Goal: Task Accomplishment & Management: Manage account settings

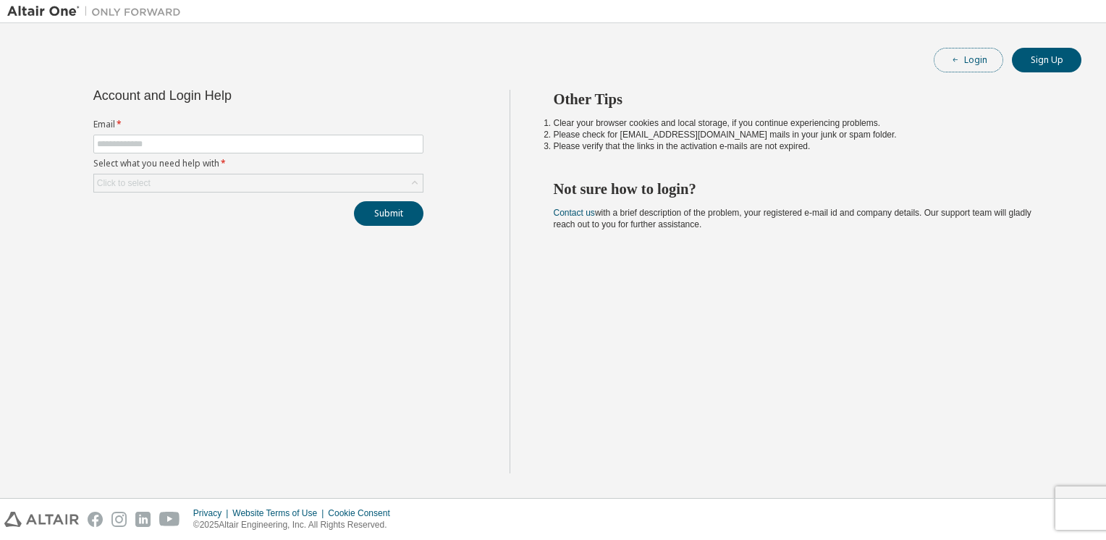
click at [972, 56] on button "Login" at bounding box center [968, 60] width 69 height 25
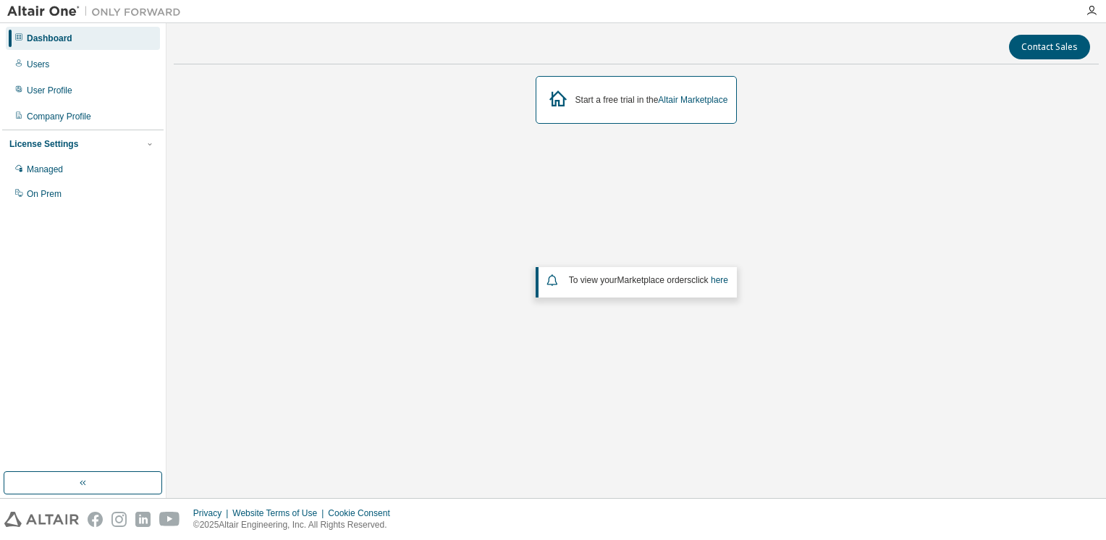
click at [298, 203] on div "Start a free trial in the Altair Marketplace To view your Marketplace orders cl…" at bounding box center [636, 251] width 925 height 351
click at [1089, 10] on icon "button" at bounding box center [1092, 11] width 12 height 12
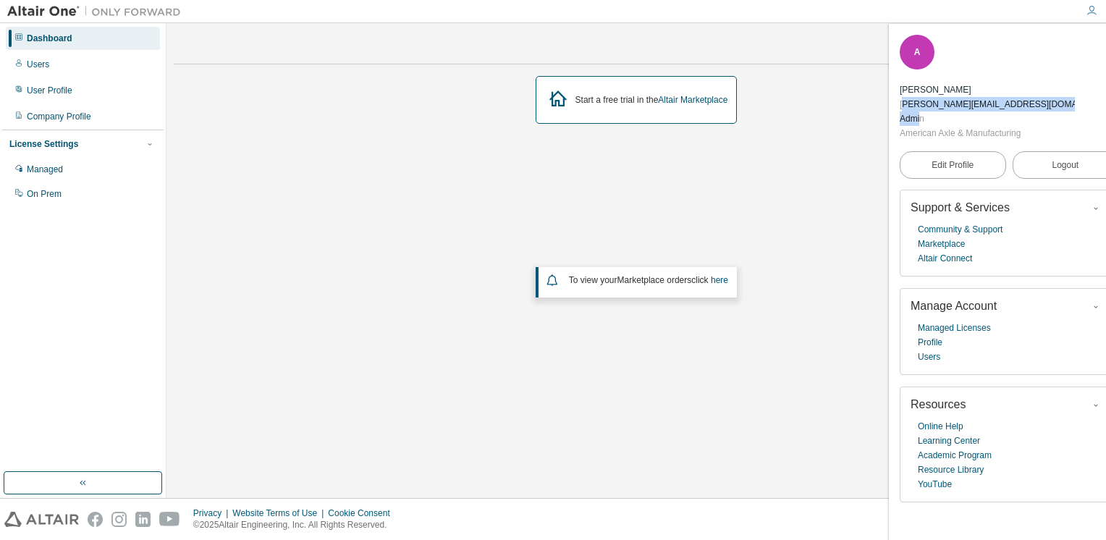
drag, startPoint x: 951, startPoint y: 59, endPoint x: 968, endPoint y: 72, distance: 21.1
click at [968, 83] on div "Anand Patil anand.patil@aam.com Admin American Axle & Manufacturing" at bounding box center [987, 112] width 175 height 58
click at [968, 111] on div "Admin" at bounding box center [987, 118] width 175 height 14
click at [979, 111] on div "Admin" at bounding box center [987, 118] width 175 height 14
drag, startPoint x: 1042, startPoint y: 56, endPoint x: 947, endPoint y: 60, distance: 94.9
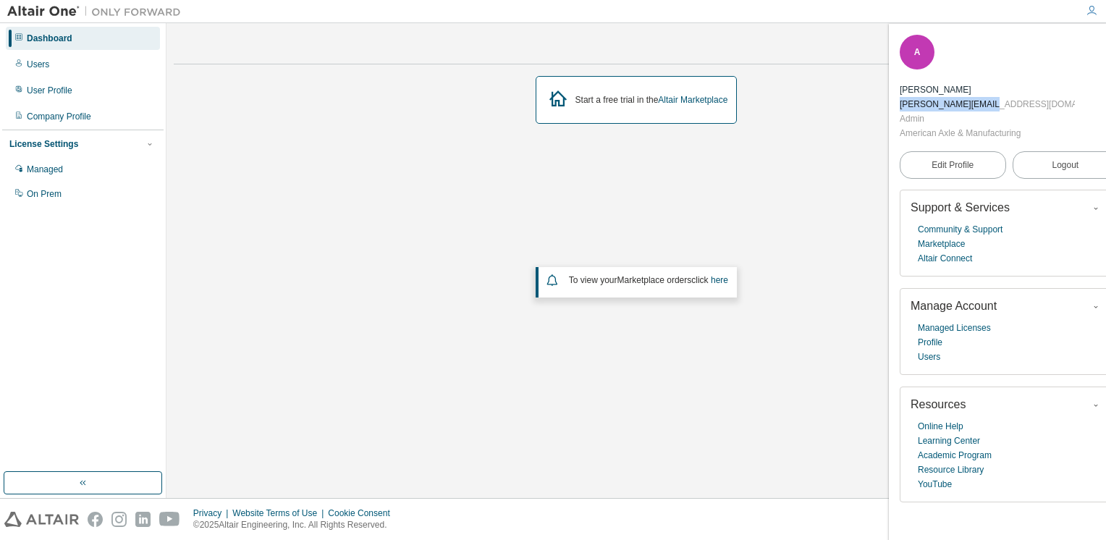
click at [947, 97] on div "anand.patil@aam.com" at bounding box center [987, 104] width 175 height 14
drag, startPoint x: 947, startPoint y: 60, endPoint x: 899, endPoint y: 95, distance: 59.1
click at [899, 95] on div "A Anand Patil anand.patil@aam.com Admin American Axle & Manufacturing Edit Prof…" at bounding box center [1009, 282] width 240 height 516
drag, startPoint x: 947, startPoint y: 58, endPoint x: 1040, endPoint y: 56, distance: 93.4
click at [1040, 97] on div "anand.patil@aam.com" at bounding box center [987, 104] width 175 height 14
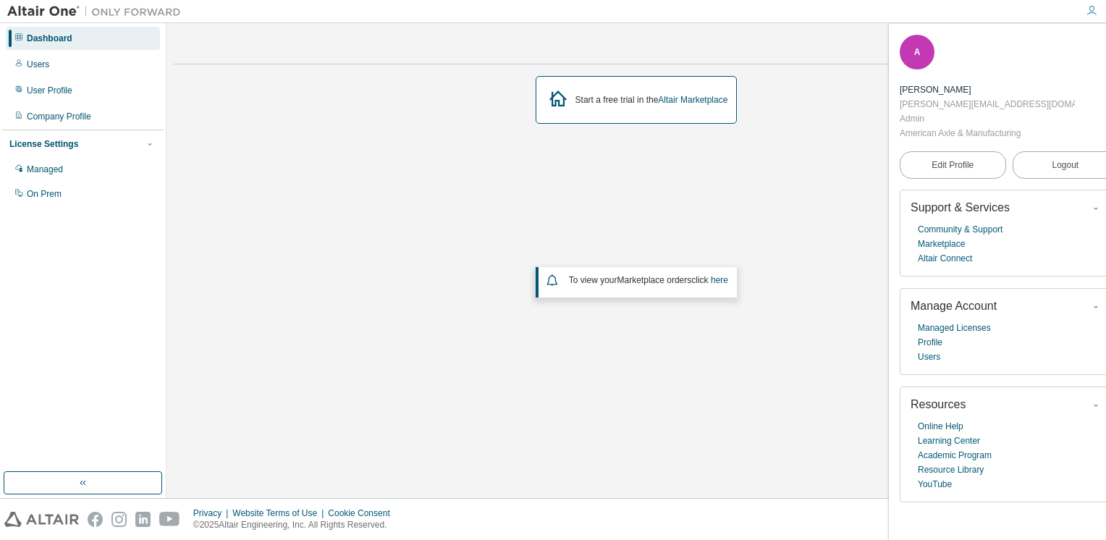
drag, startPoint x: 1040, startPoint y: 56, endPoint x: 1004, endPoint y: 75, distance: 40.8
click at [1004, 111] on div "Admin" at bounding box center [987, 118] width 175 height 14
drag, startPoint x: 954, startPoint y: 85, endPoint x: 1071, endPoint y: 84, distance: 117.3
click at [1071, 84] on div "A Anand Patil anand.patil@aam.com Admin American Axle & Manufacturing" at bounding box center [1009, 88] width 219 height 106
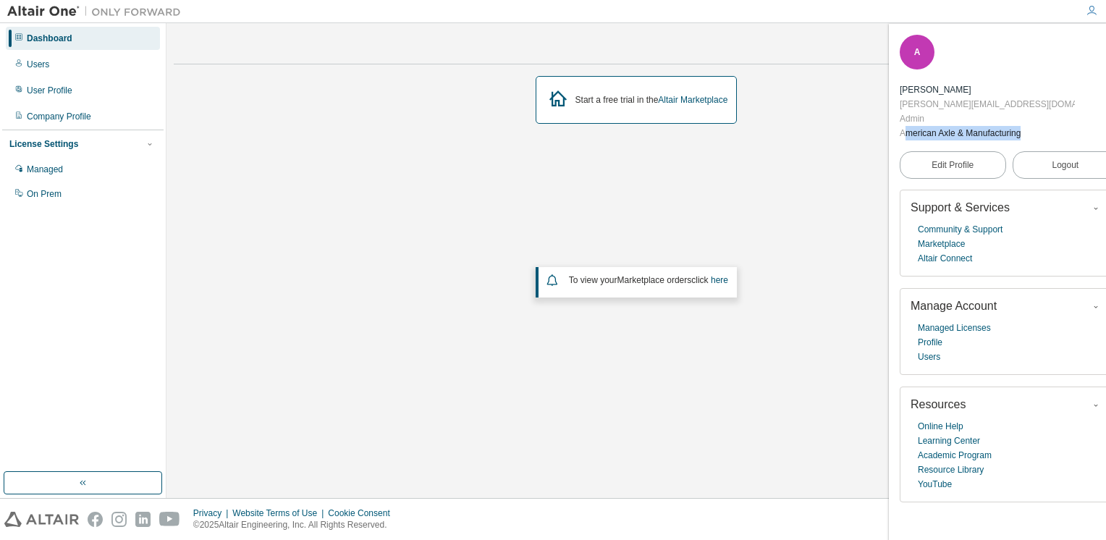
click at [1048, 126] on div "American Axle & Manufacturing" at bounding box center [987, 133] width 175 height 14
click at [802, 140] on div "Start a free trial in the Altair Marketplace To view your Marketplace orders cl…" at bounding box center [636, 251] width 925 height 351
click at [944, 321] on link "Managed Licenses" at bounding box center [954, 328] width 73 height 14
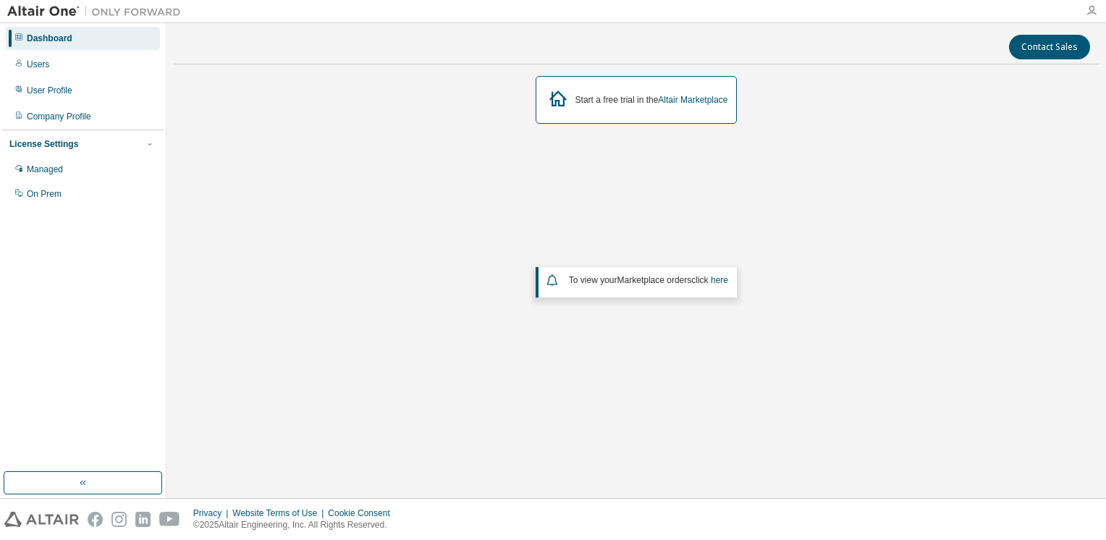
click at [1091, 14] on icon "button" at bounding box center [1092, 11] width 12 height 12
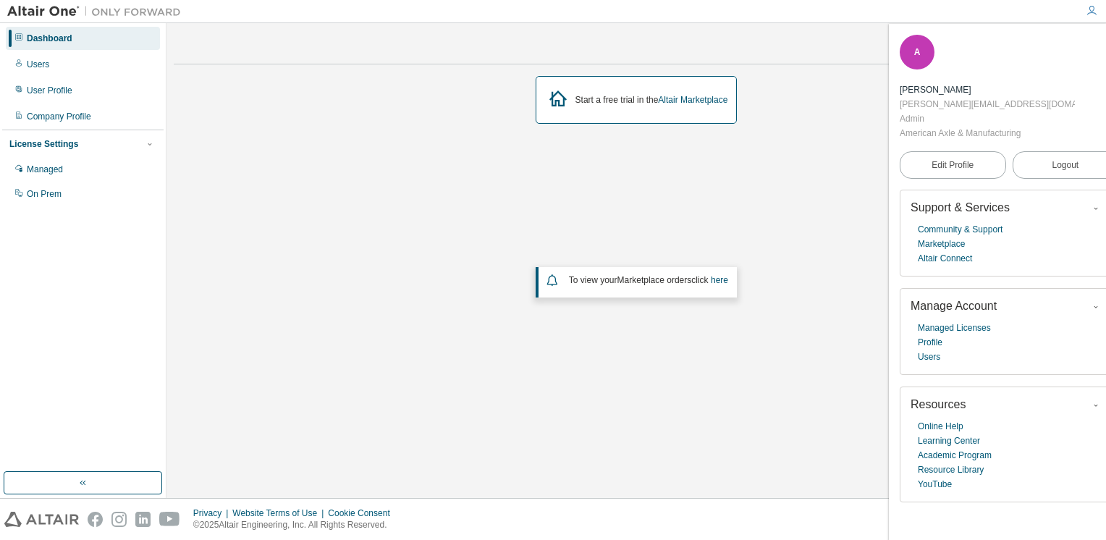
click at [1105, 48] on icon "button" at bounding box center [1109, 44] width 9 height 9
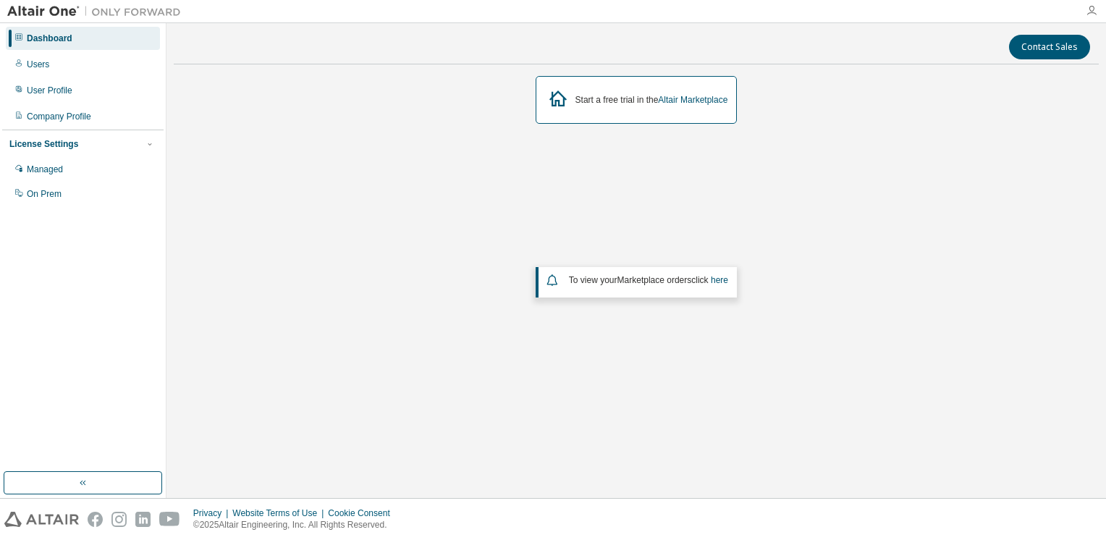
click at [1091, 11] on icon "button" at bounding box center [1092, 11] width 12 height 12
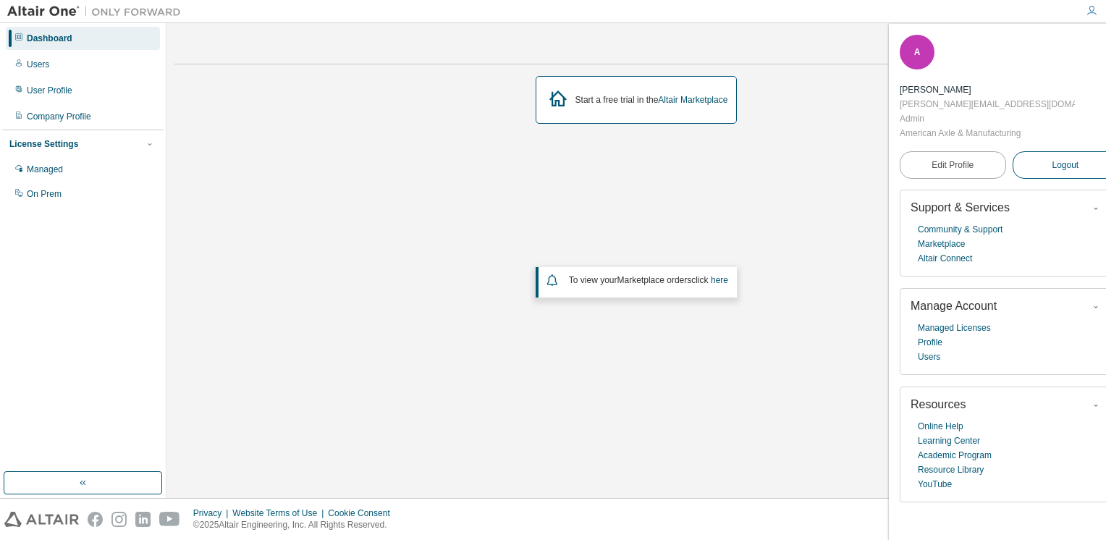
click at [1052, 158] on span "Logout" at bounding box center [1065, 165] width 27 height 14
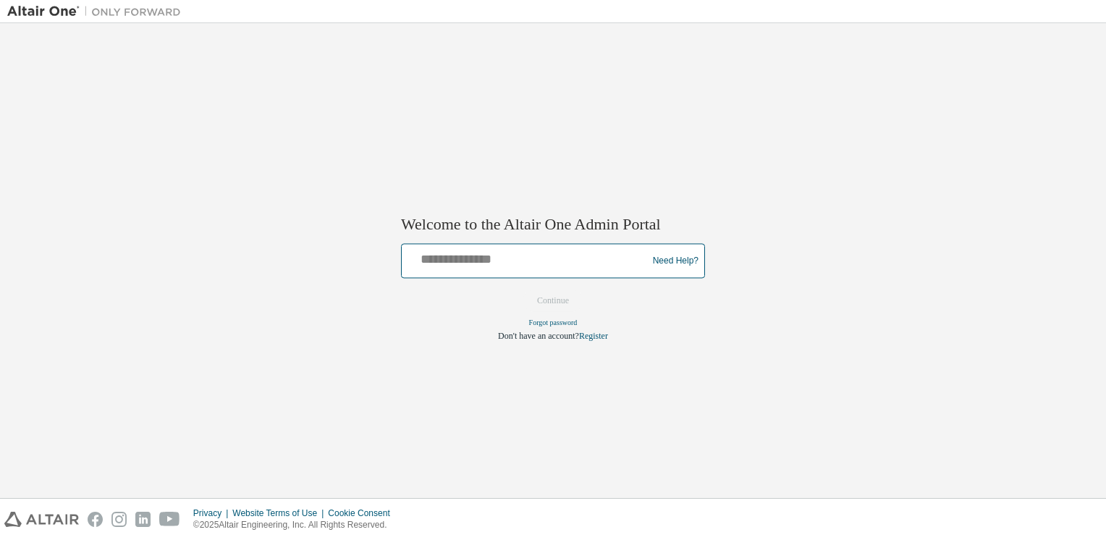
click at [486, 258] on input "text" at bounding box center [526, 258] width 238 height 21
type input "**********"
click at [546, 299] on button "Continue" at bounding box center [553, 301] width 62 height 22
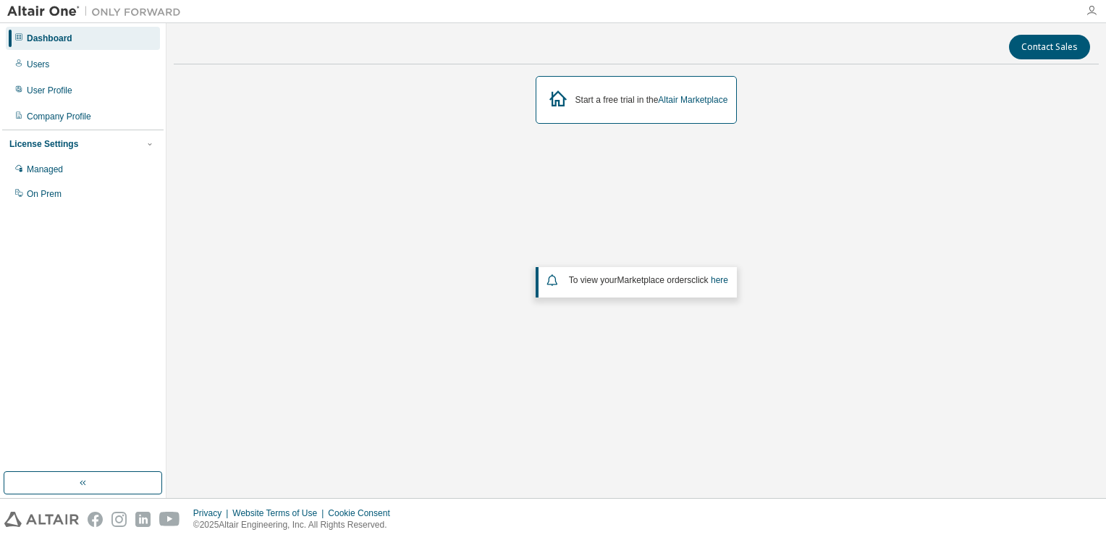
click at [1089, 7] on icon "button" at bounding box center [1092, 11] width 12 height 12
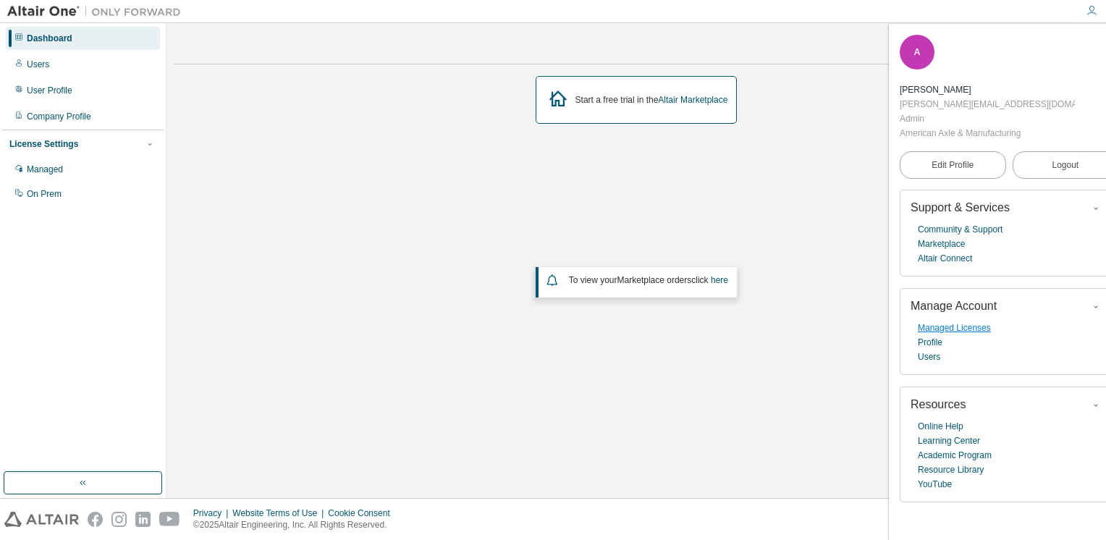
click at [962, 321] on link "Managed Licenses" at bounding box center [954, 328] width 73 height 14
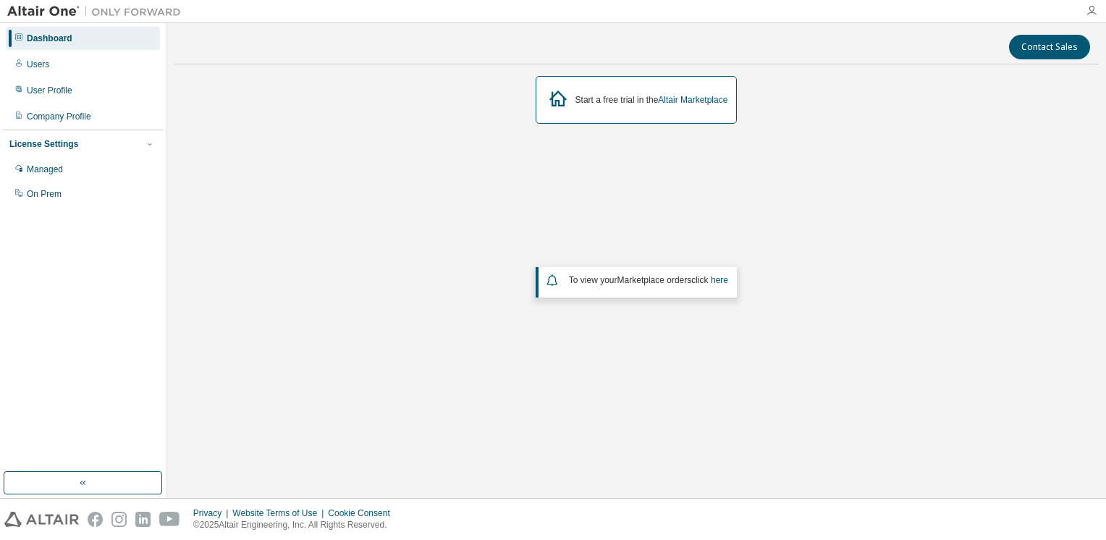
click at [1089, 5] on icon "button" at bounding box center [1092, 11] width 12 height 12
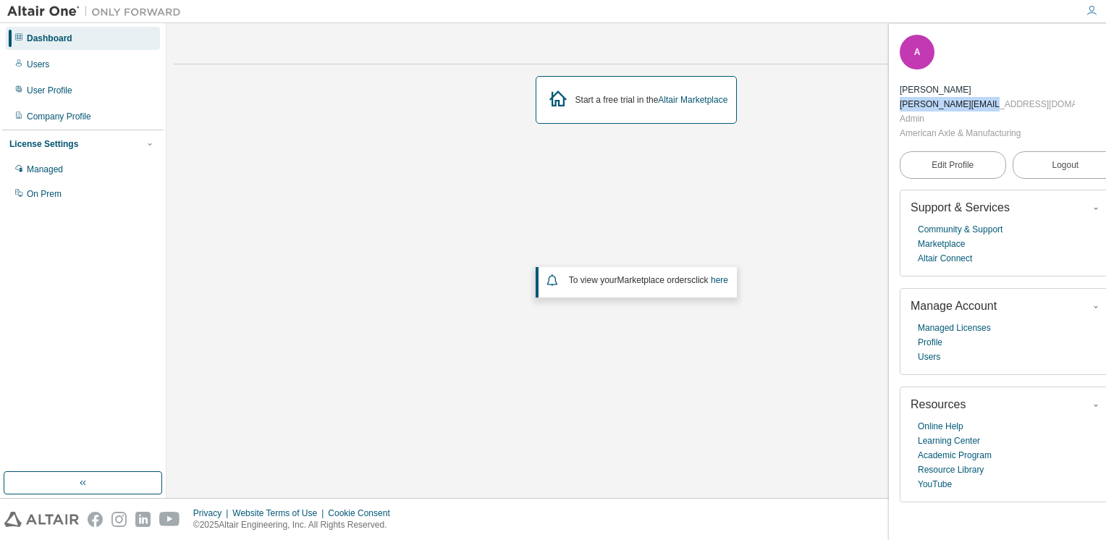
drag, startPoint x: 947, startPoint y: 62, endPoint x: 1039, endPoint y: 58, distance: 92.7
click at [1039, 58] on div "A [PERSON_NAME] [PERSON_NAME][EMAIL_ADDRESS][DOMAIN_NAME] Admin American Axle &…" at bounding box center [1009, 88] width 219 height 106
drag, startPoint x: 1039, startPoint y: 58, endPoint x: 992, endPoint y: 63, distance: 48.0
click at [992, 97] on div "[PERSON_NAME][EMAIL_ADDRESS][DOMAIN_NAME]" at bounding box center [987, 104] width 175 height 14
click at [1105, 45] on icon "button" at bounding box center [1109, 44] width 9 height 9
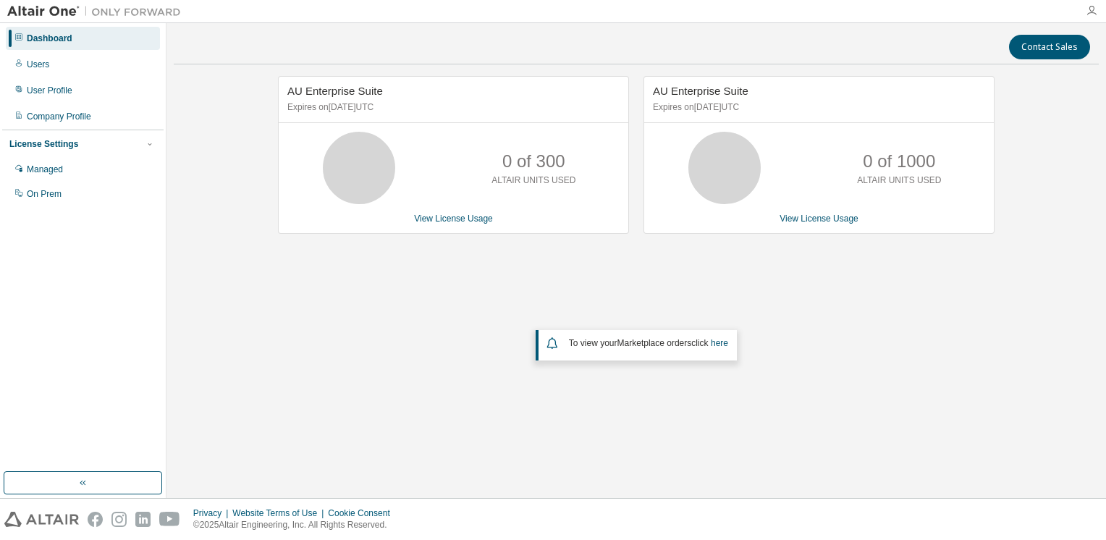
click at [1095, 5] on icon "button" at bounding box center [1092, 11] width 12 height 12
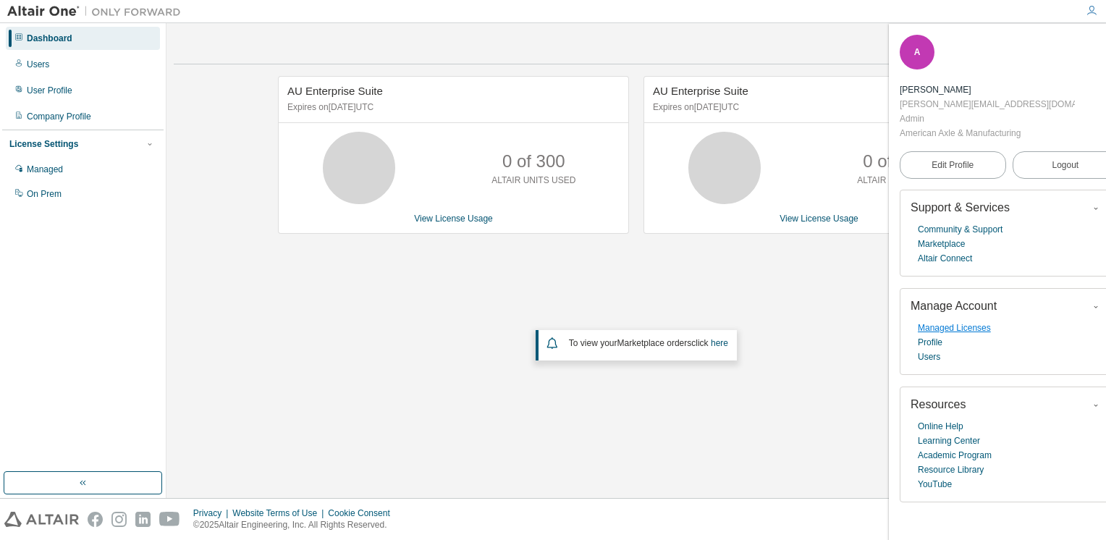
click at [965, 321] on link "Managed Licenses" at bounding box center [954, 328] width 73 height 14
click at [1105, 45] on icon "button" at bounding box center [1109, 44] width 9 height 9
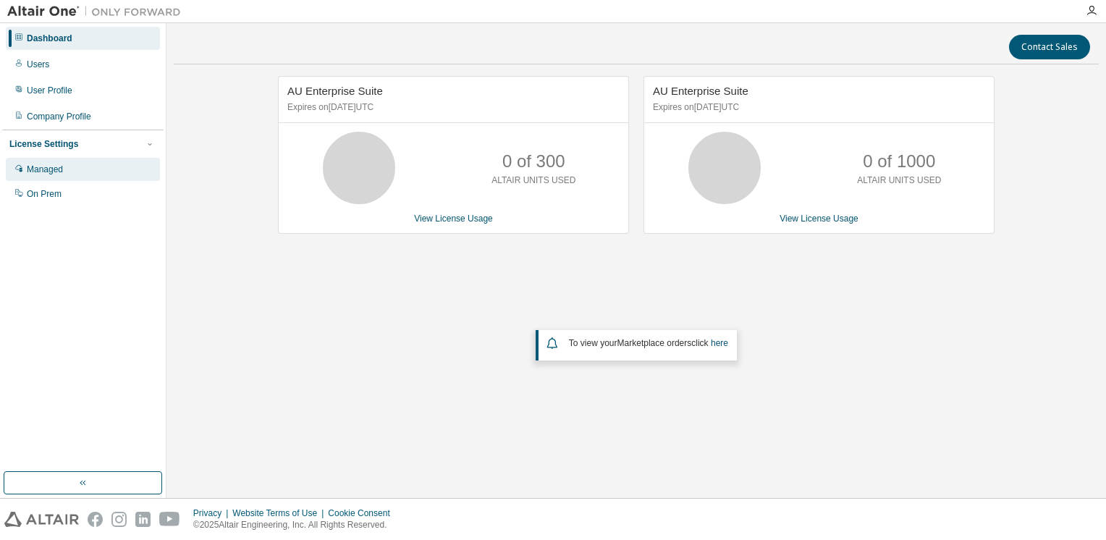
click at [93, 165] on div "Managed" at bounding box center [83, 169] width 154 height 23
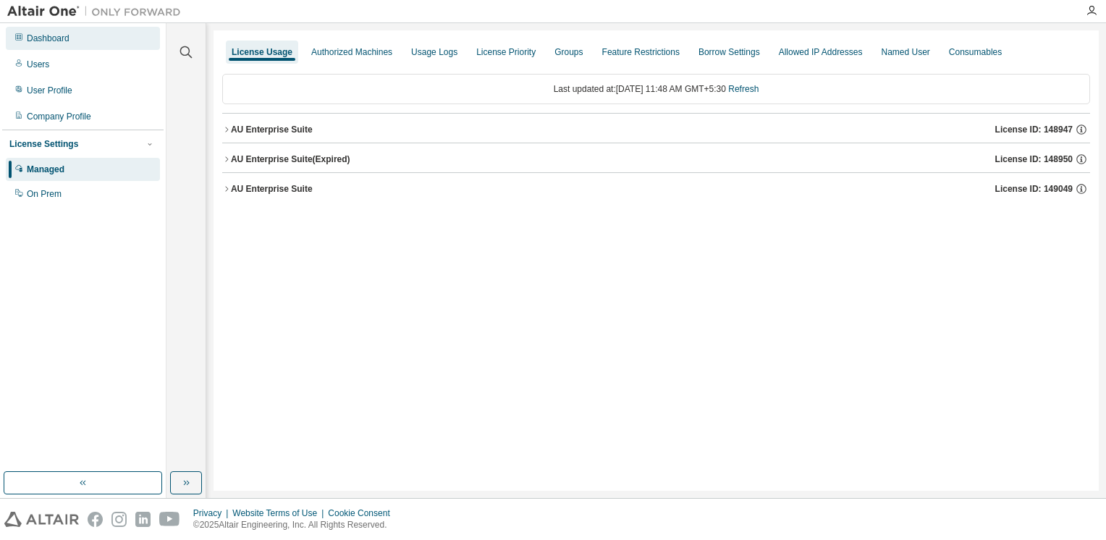
click at [58, 42] on div "Dashboard" at bounding box center [48, 39] width 43 height 12
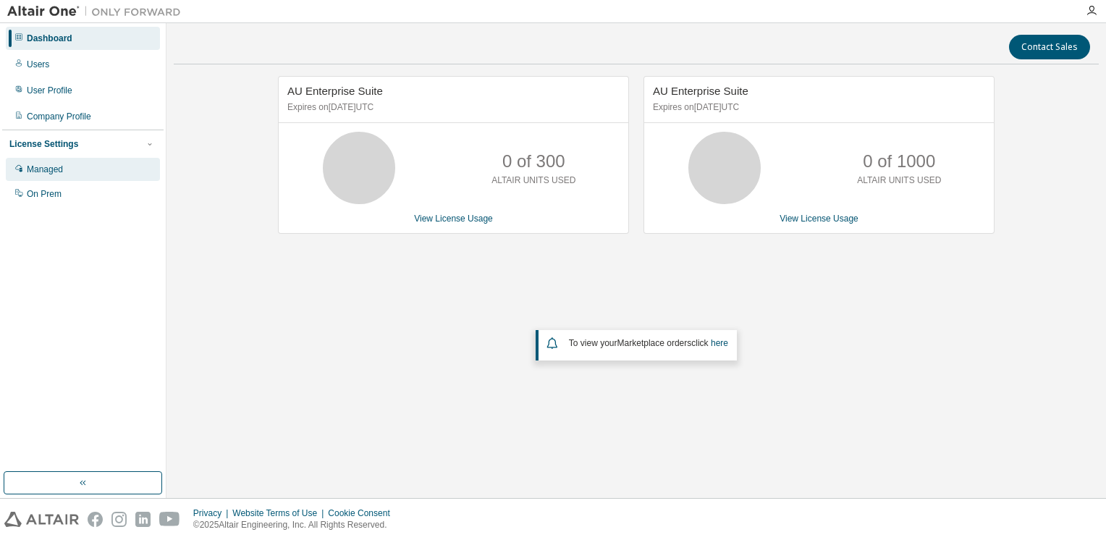
click at [69, 177] on div "Managed" at bounding box center [83, 169] width 154 height 23
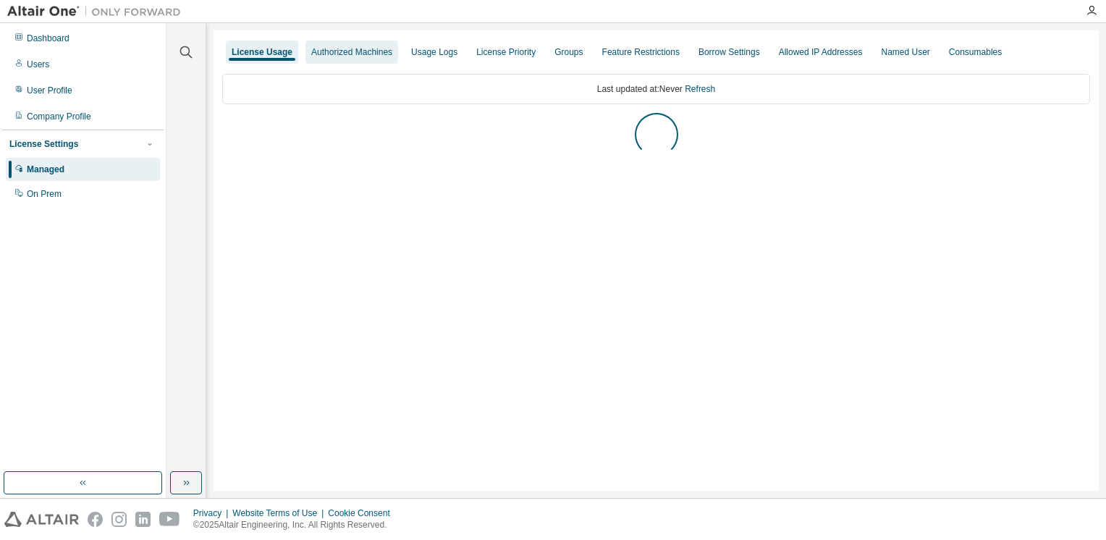
click at [362, 53] on div "Authorized Machines" at bounding box center [351, 52] width 81 height 12
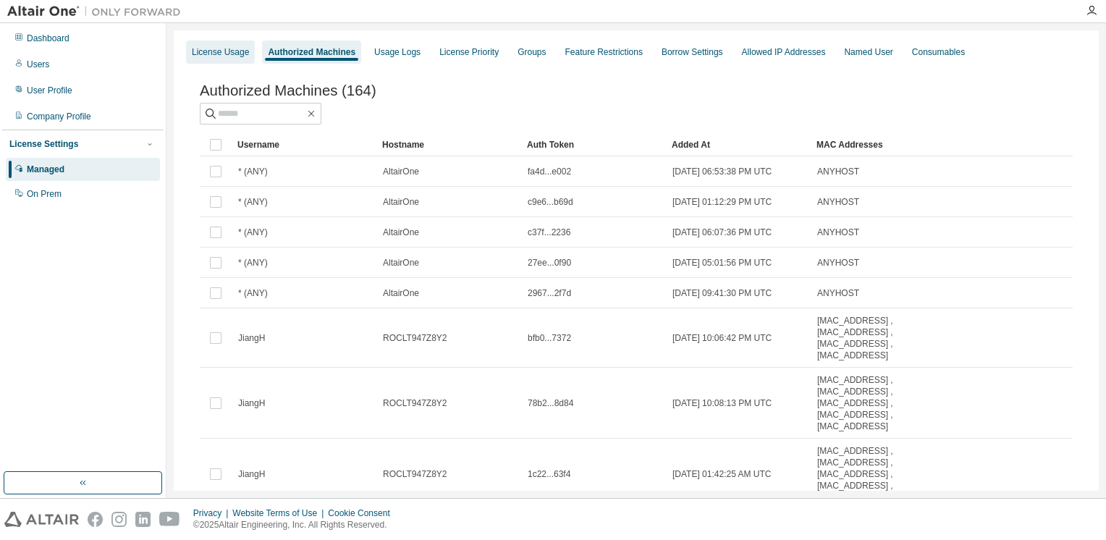
click at [227, 53] on div "License Usage" at bounding box center [220, 52] width 57 height 12
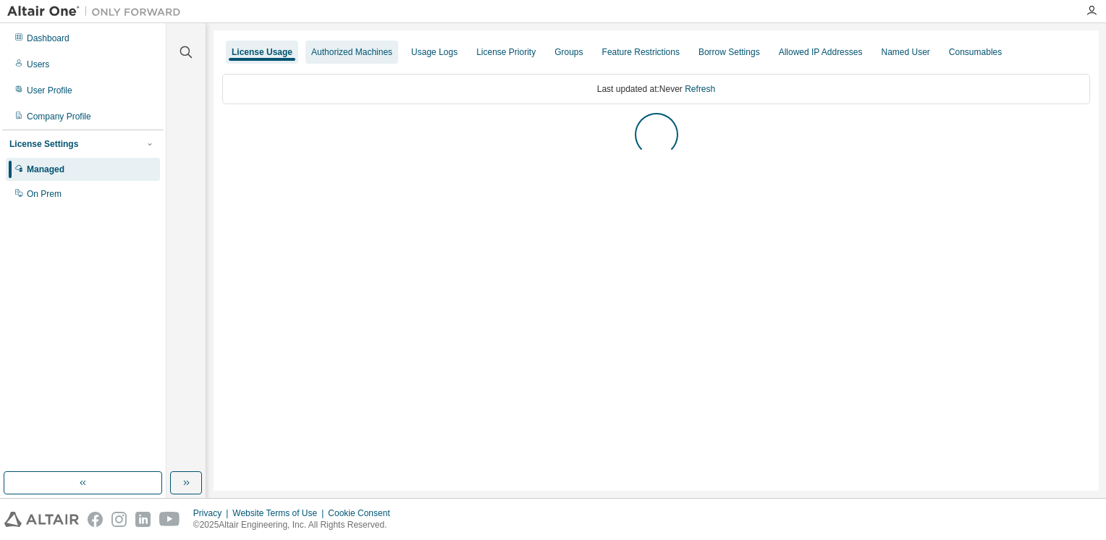
click at [305, 54] on div "Authorized Machines" at bounding box center [351, 52] width 93 height 23
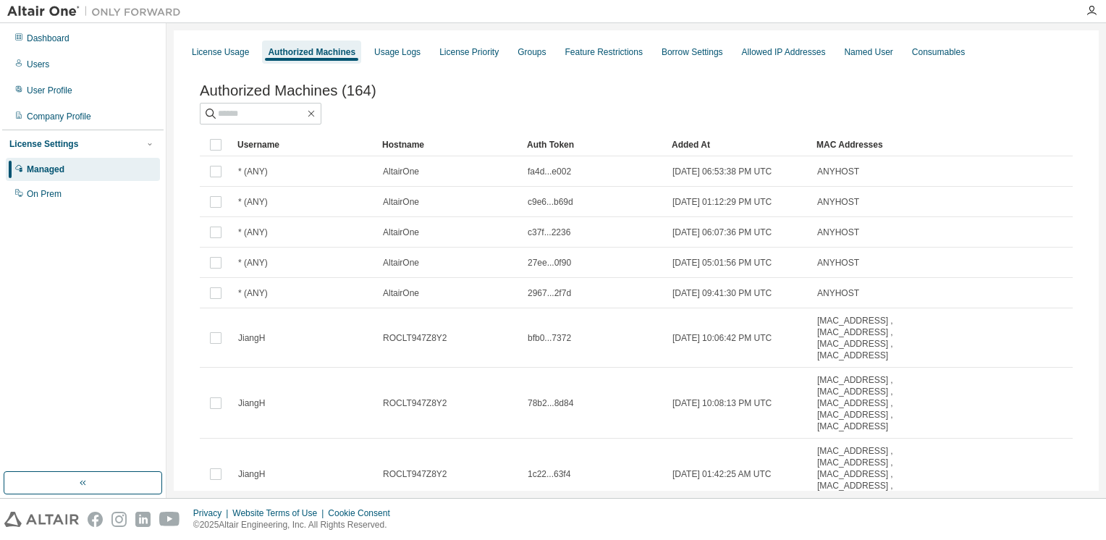
click at [42, 145] on div "License Settings" at bounding box center [43, 144] width 69 height 12
click at [57, 39] on div "Dashboard" at bounding box center [48, 39] width 43 height 12
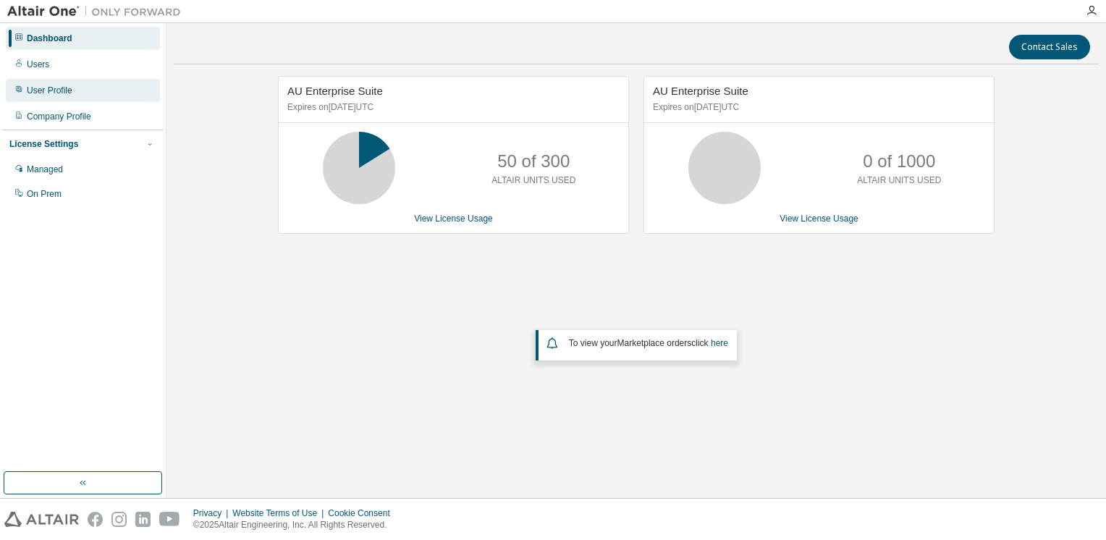
click at [50, 88] on div "User Profile" at bounding box center [50, 91] width 46 height 12
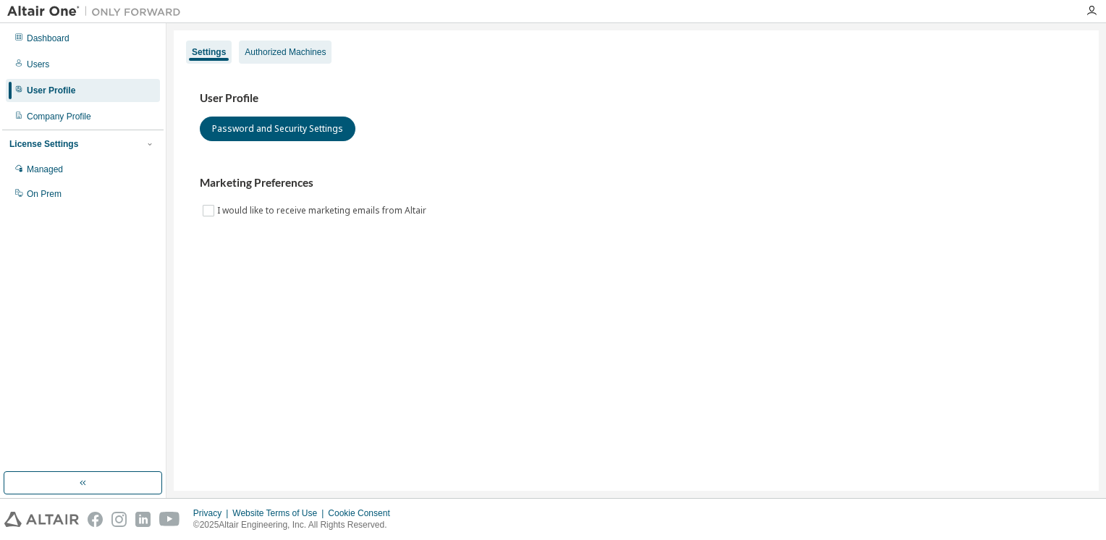
click at [266, 55] on div "Authorized Machines" at bounding box center [285, 52] width 81 height 12
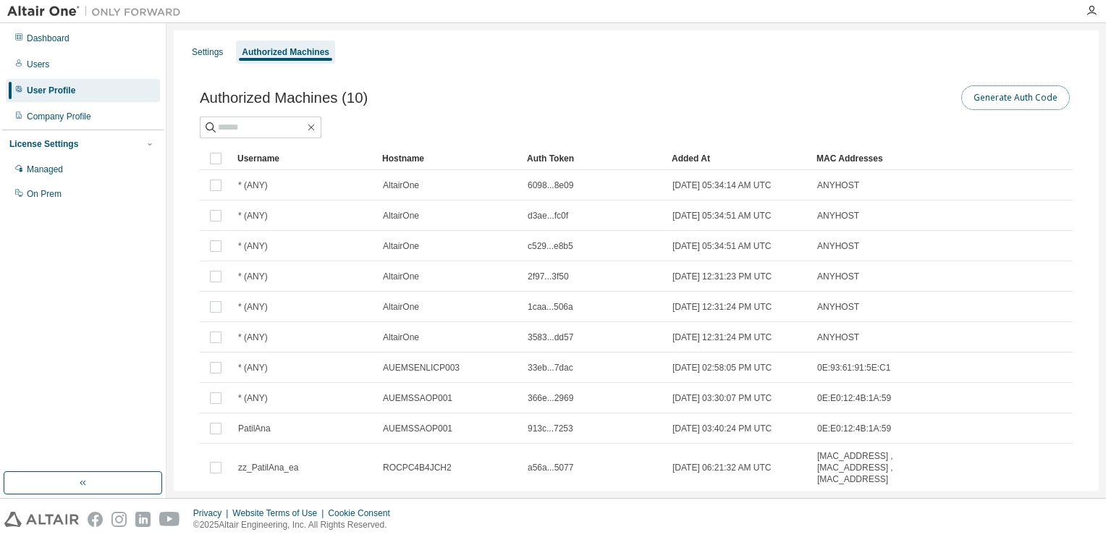
click at [1013, 93] on button "Generate Auth Code" at bounding box center [1015, 97] width 109 height 25
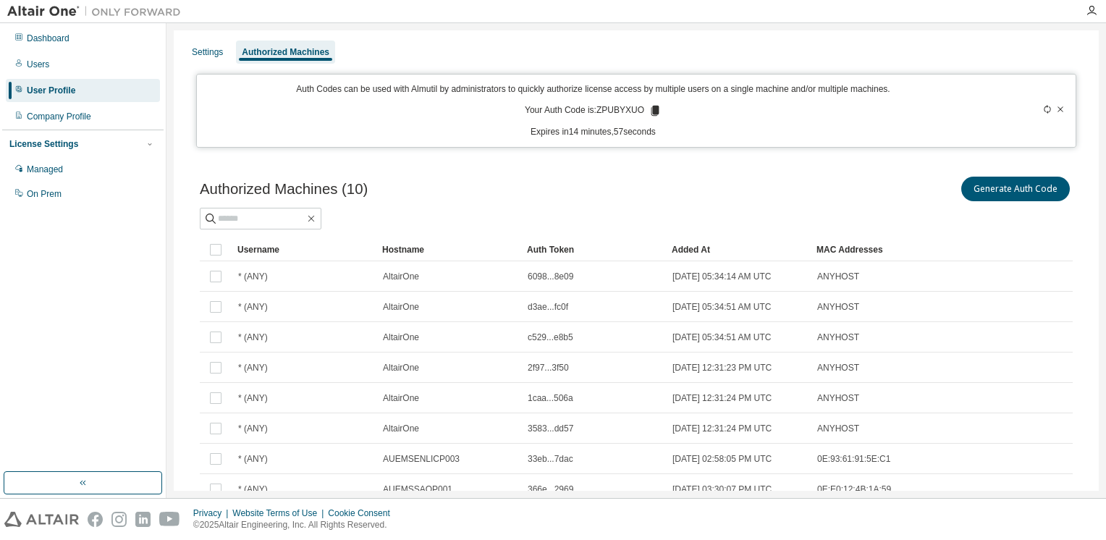
click at [649, 109] on icon at bounding box center [655, 110] width 13 height 13
